Goal: Task Accomplishment & Management: Use online tool/utility

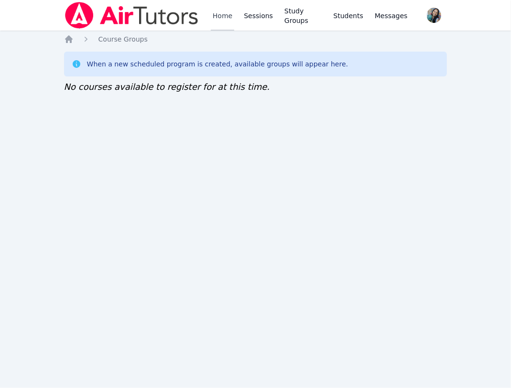
click at [229, 13] on link "Home" at bounding box center [222, 15] width 23 height 31
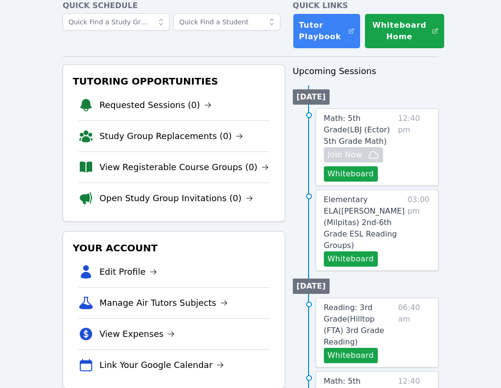
scroll to position [64, 0]
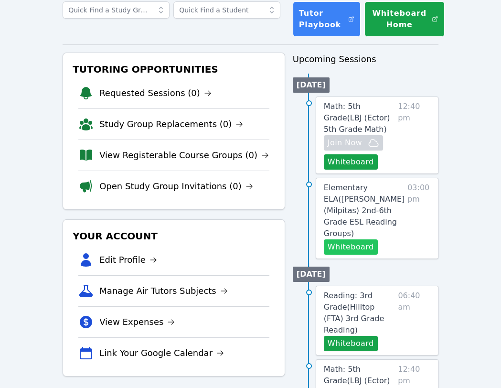
click at [351, 239] on button "Whiteboard" at bounding box center [351, 246] width 54 height 15
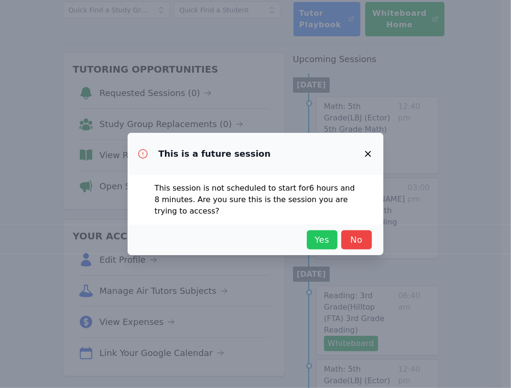
click at [322, 236] on span "Yes" at bounding box center [321, 239] width 21 height 13
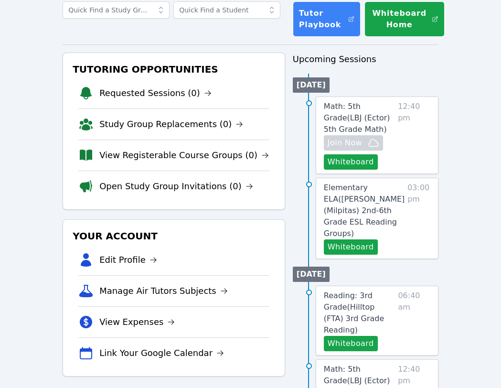
click at [348, 198] on span "Elementary ELA ( Curtner (Milpitas) 2nd-6th Grade ESL Reading Groups )" at bounding box center [364, 210] width 81 height 55
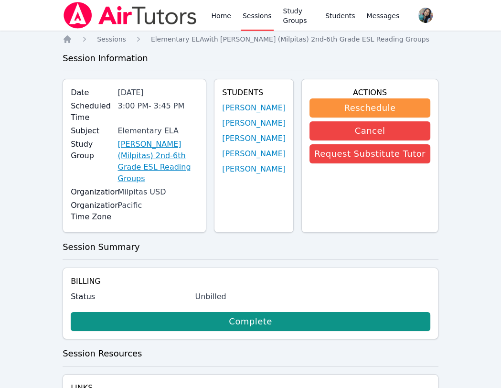
click at [191, 155] on link "Curtner (Milpitas) 2nd-6th Grade ESL Reading Groups" at bounding box center [157, 161] width 81 height 46
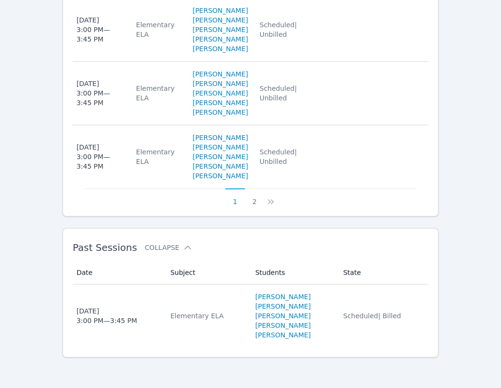
scroll to position [953, 0]
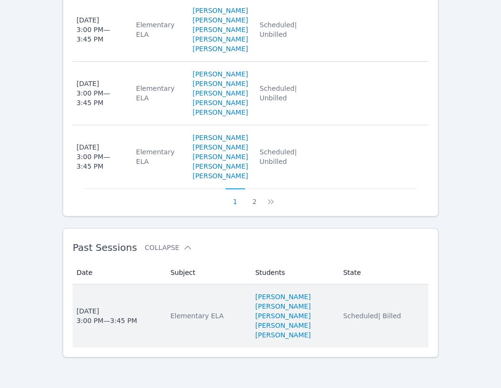
click at [193, 315] on div "Elementary ELA" at bounding box center [207, 316] width 74 height 10
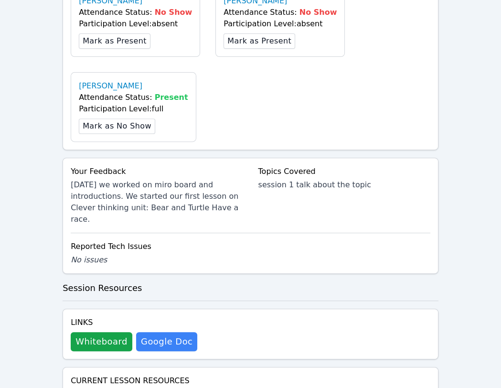
scroll to position [446, 0]
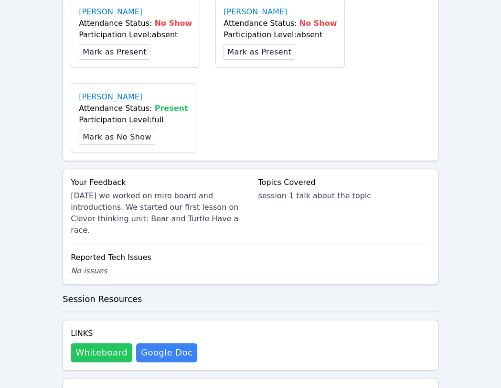
click at [107, 343] on button "Whiteboard" at bounding box center [102, 352] width 62 height 19
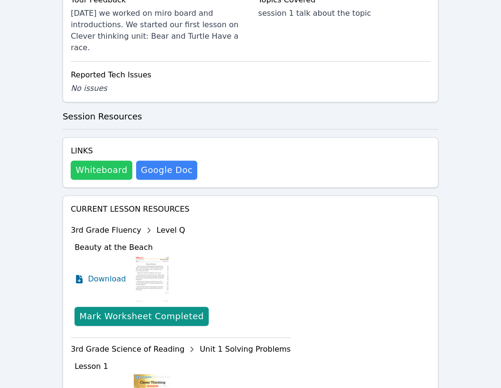
scroll to position [571, 0]
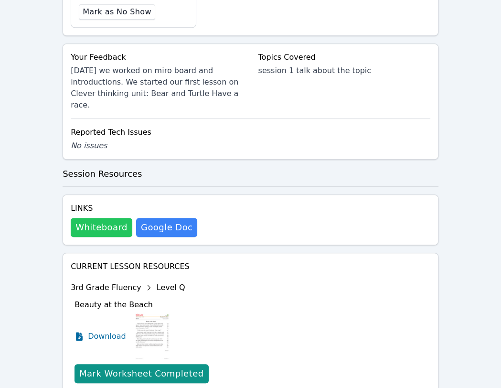
click at [109, 218] on button "Whiteboard" at bounding box center [102, 227] width 62 height 19
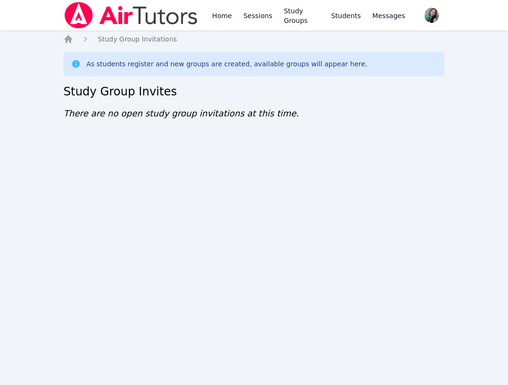
drag, startPoint x: 145, startPoint y: 148, endPoint x: 142, endPoint y: 113, distance: 35.4
click at [145, 149] on div "Home Sessions Study Groups Students Messages Open user menu Sokha Lee Open main…" at bounding box center [254, 192] width 508 height 385
